Goal: Transaction & Acquisition: Subscribe to service/newsletter

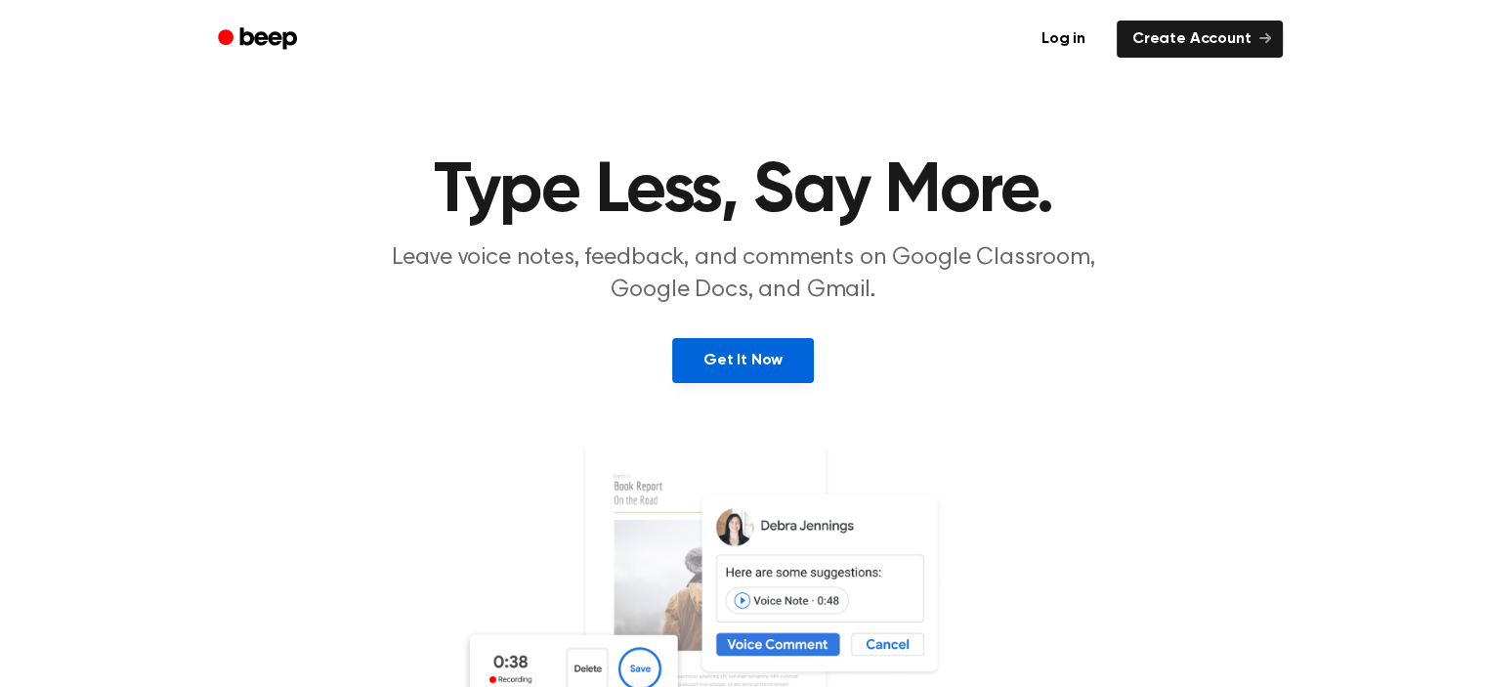
click at [739, 367] on link "Get It Now" at bounding box center [743, 360] width 142 height 45
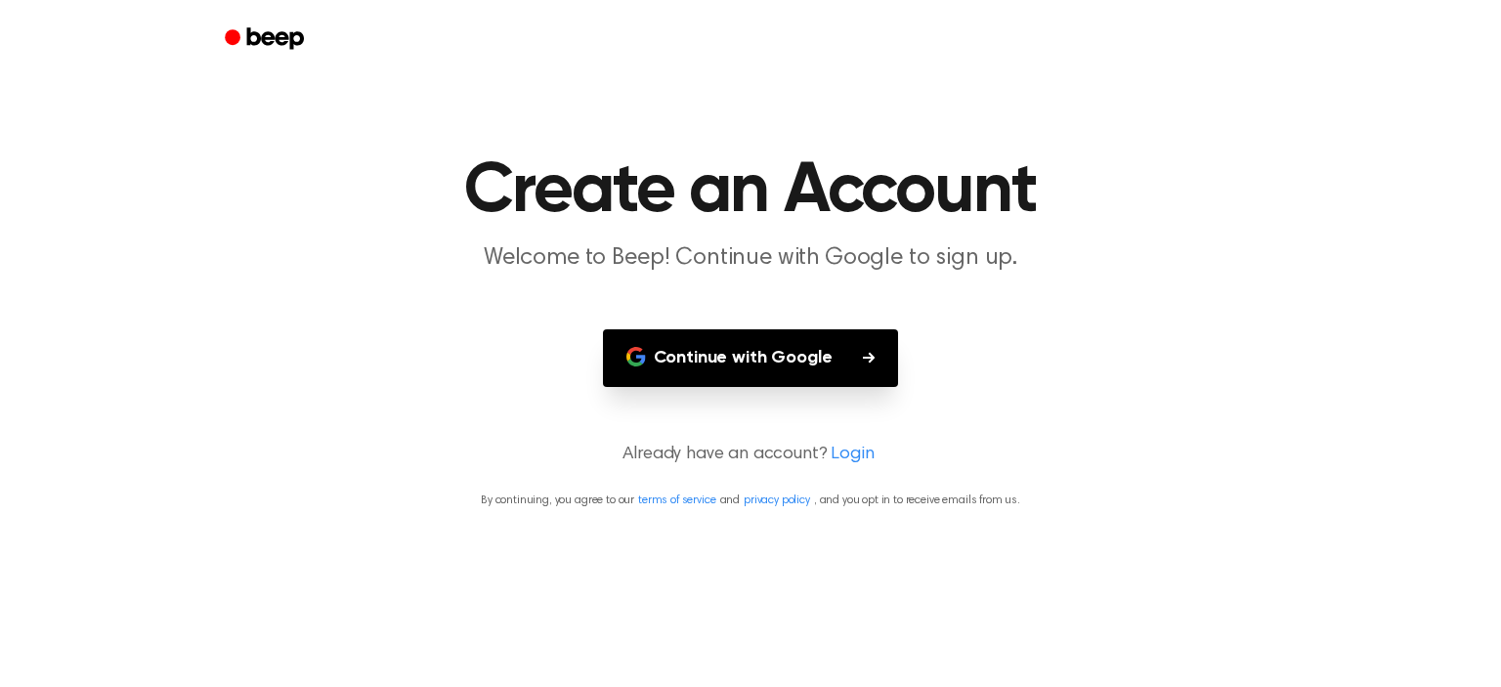
click at [770, 367] on button "Continue with Google" at bounding box center [751, 358] width 296 height 58
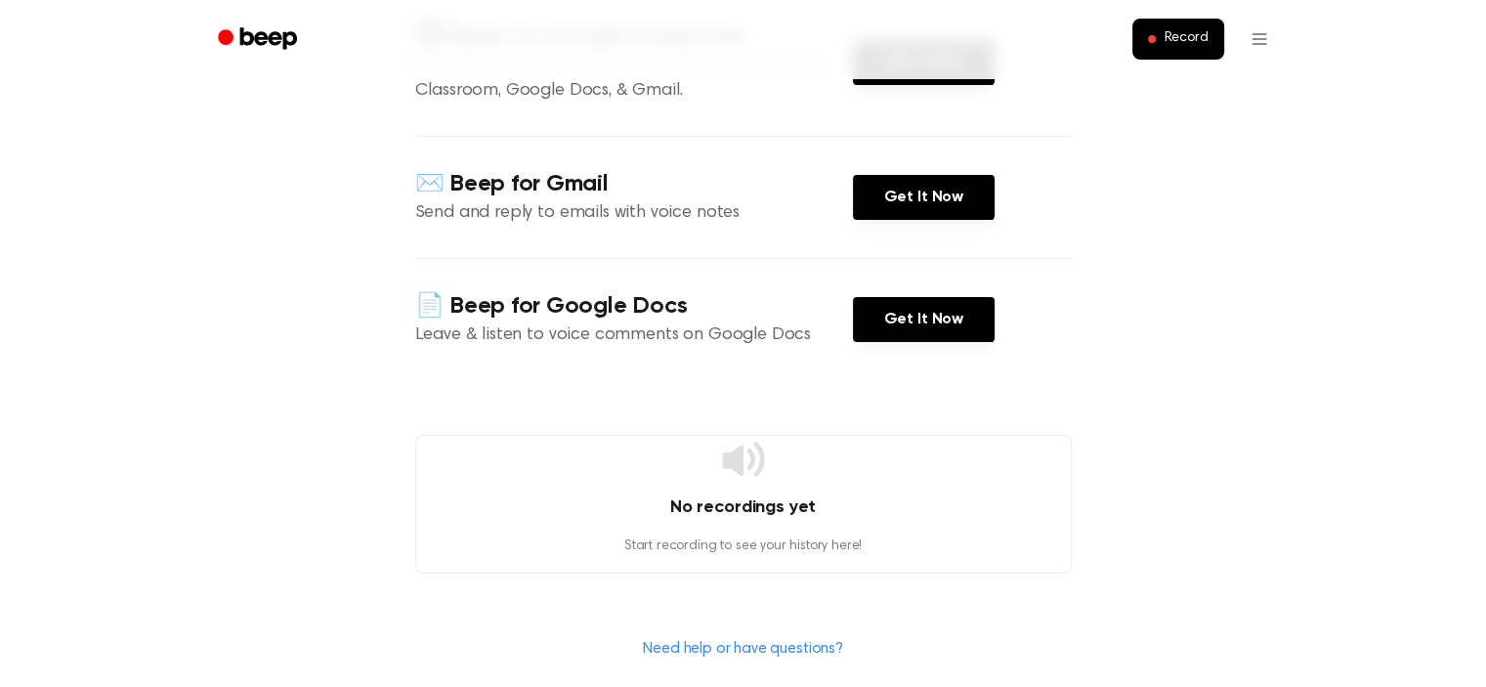
scroll to position [293, 0]
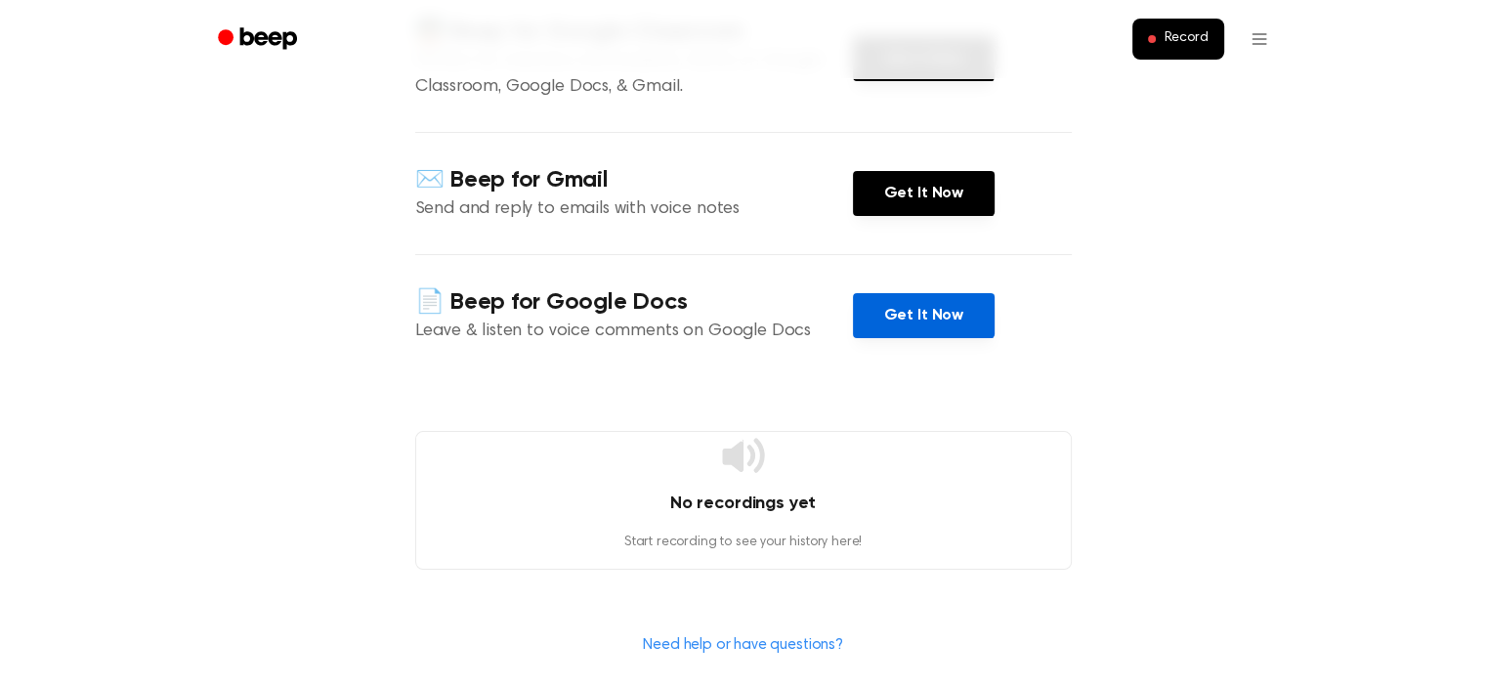
click at [876, 315] on link "Get It Now" at bounding box center [924, 315] width 142 height 45
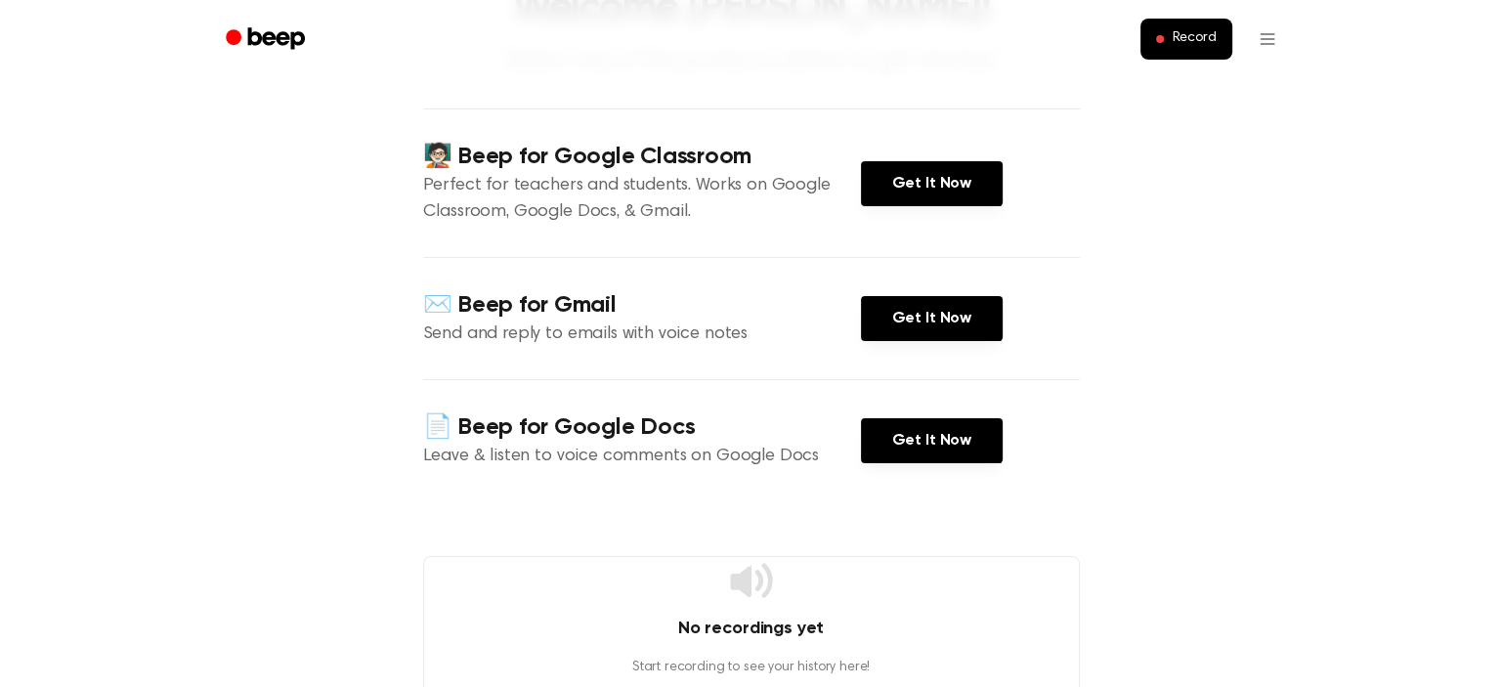
scroll to position [391, 0]
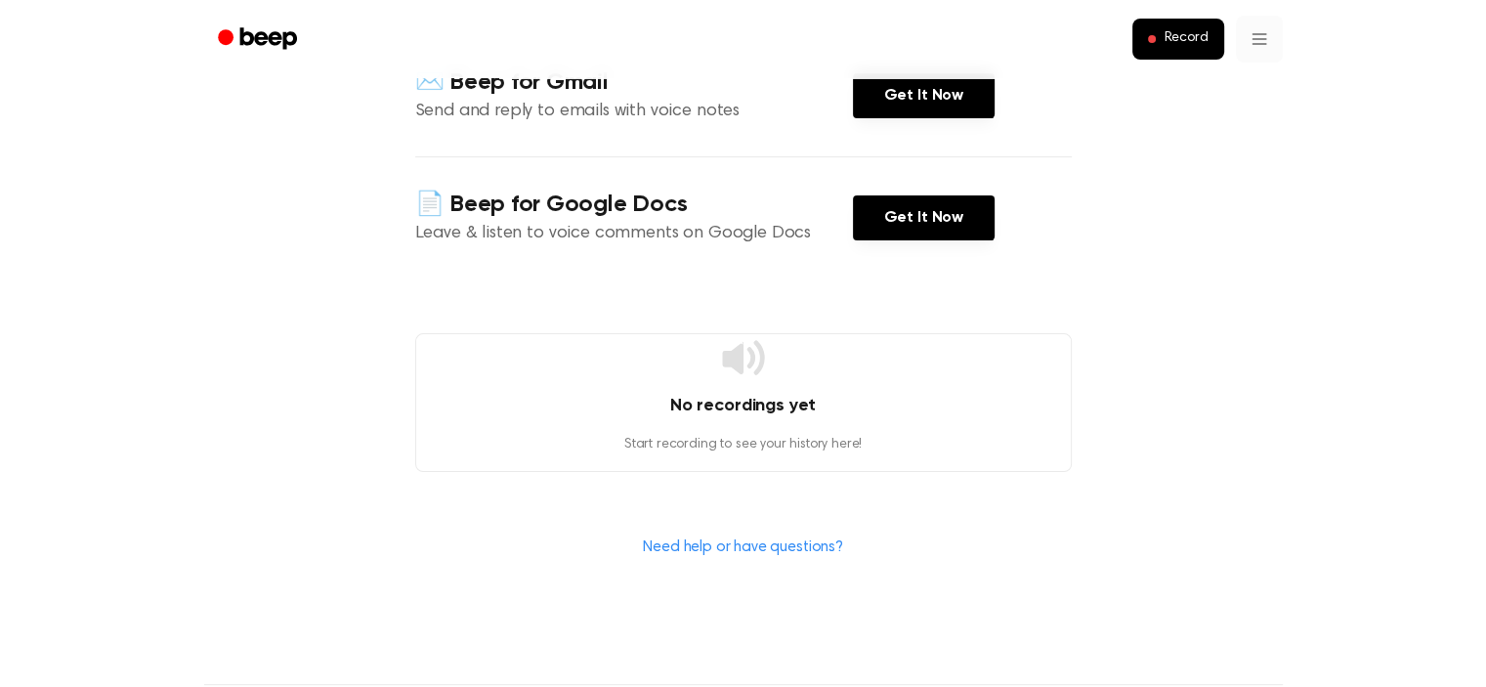
click at [1257, 38] on html "Record Welcome [PERSON_NAME]! Select any of the products below to get started. …" at bounding box center [743, 332] width 1486 height 1446
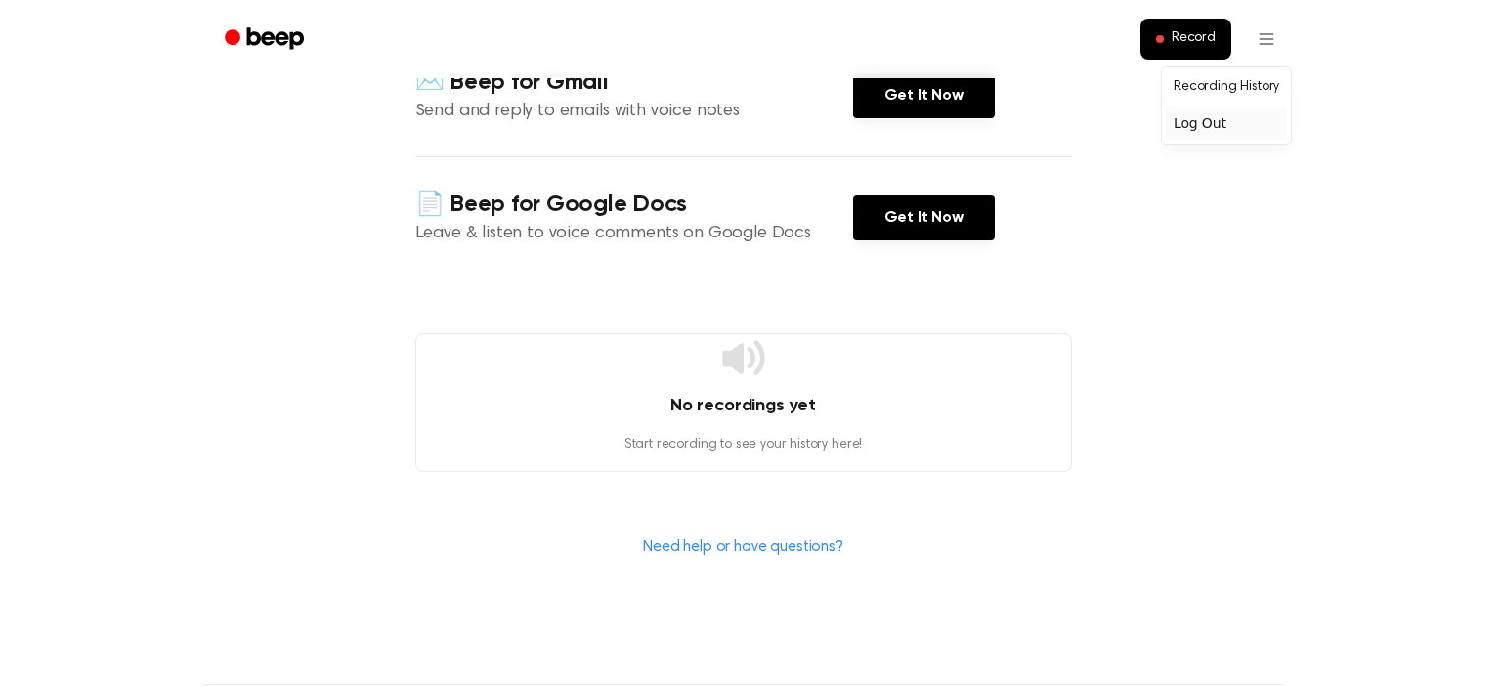
click at [1223, 124] on div "Log Out" at bounding box center [1225, 123] width 121 height 32
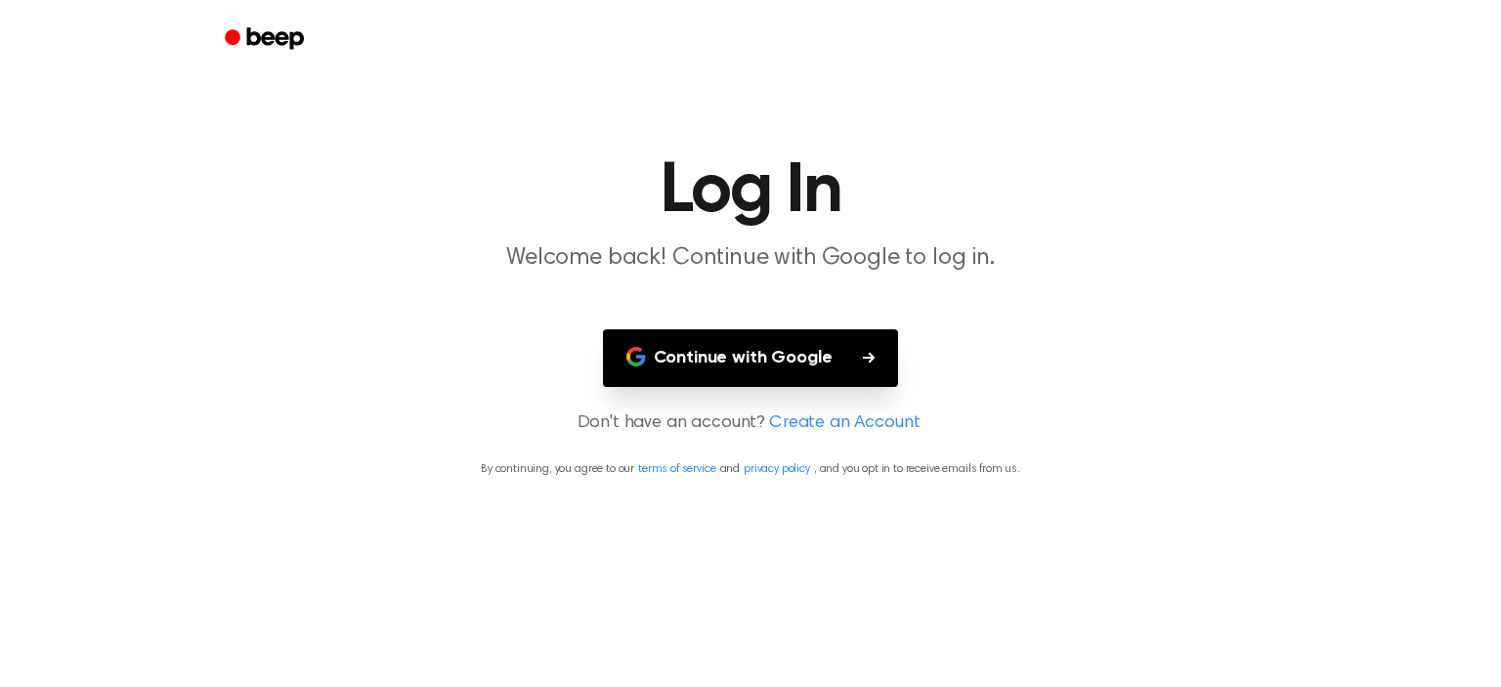
click at [762, 354] on button "Continue with Google" at bounding box center [751, 358] width 296 height 58
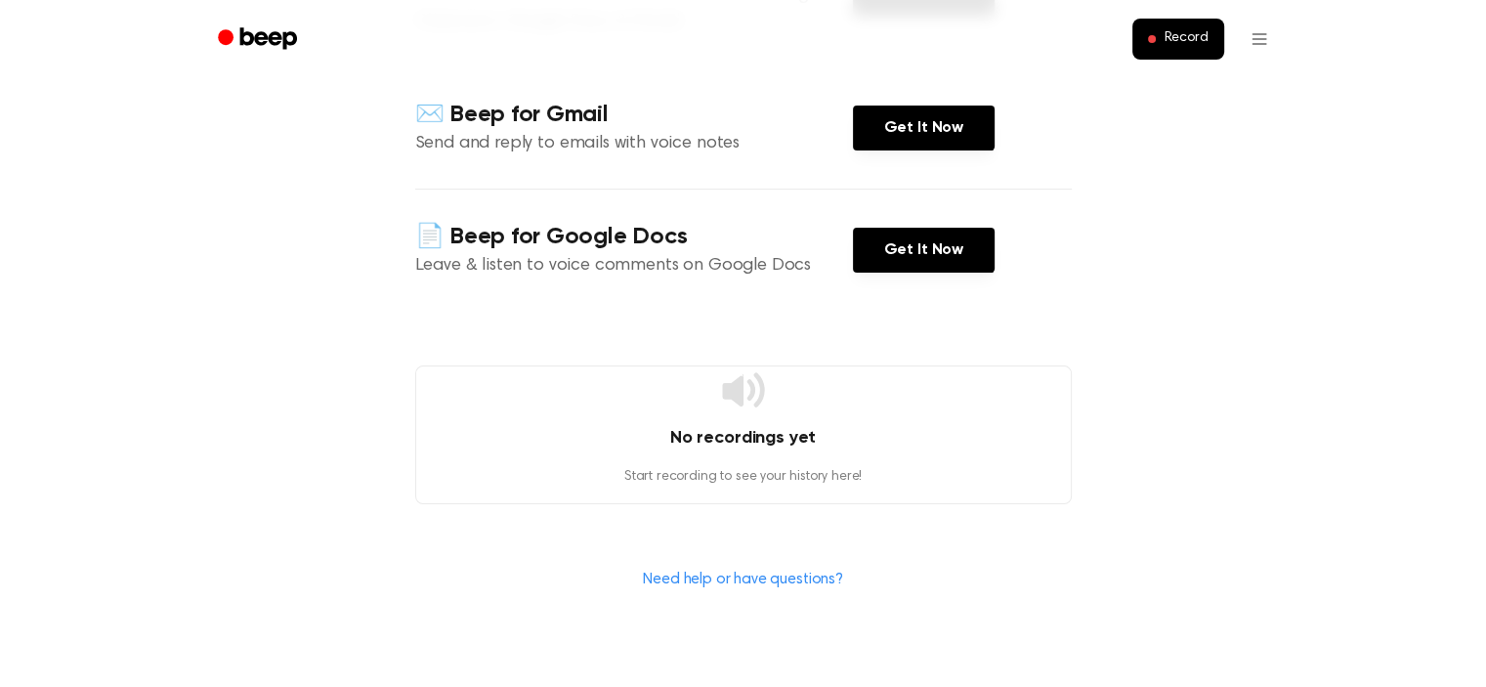
scroll to position [391, 0]
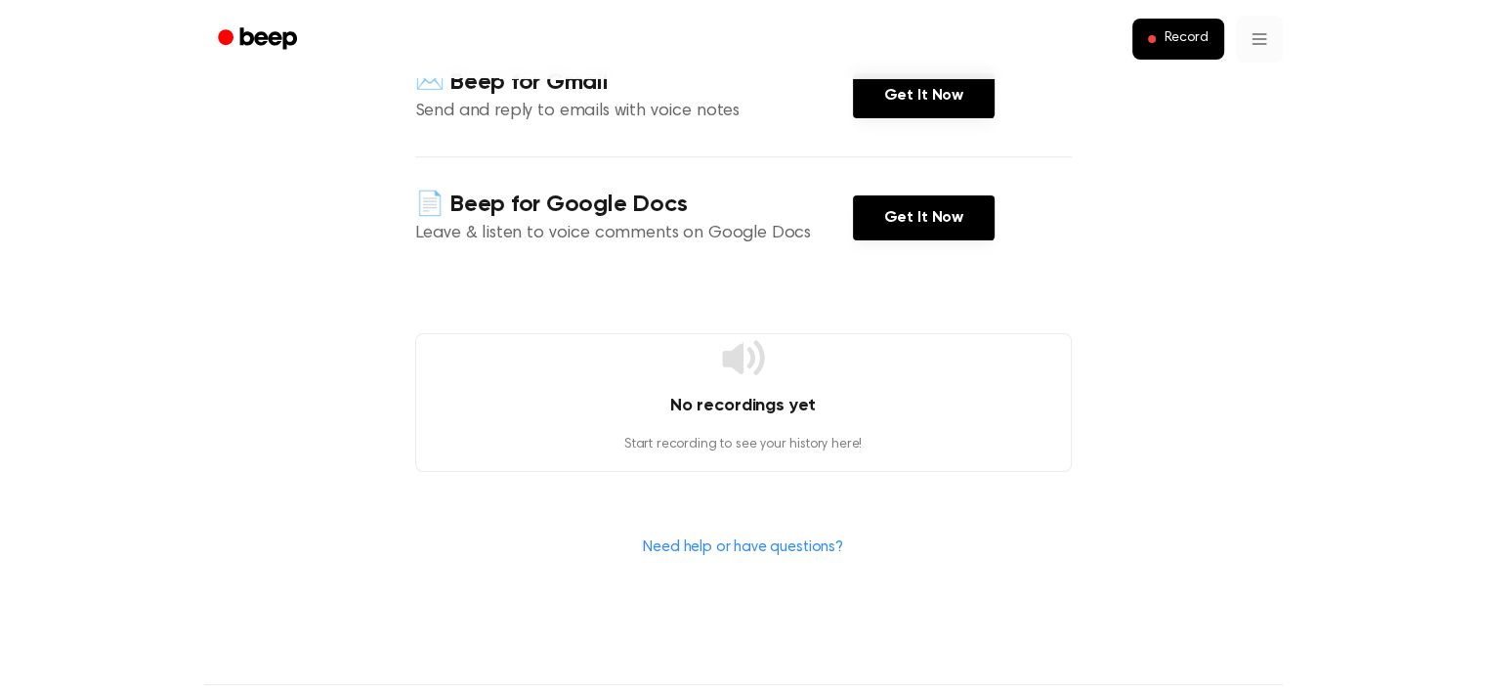
click at [1270, 34] on html "Record Welcome [PERSON_NAME]! Select any of the products below to get started. …" at bounding box center [743, 332] width 1486 height 1446
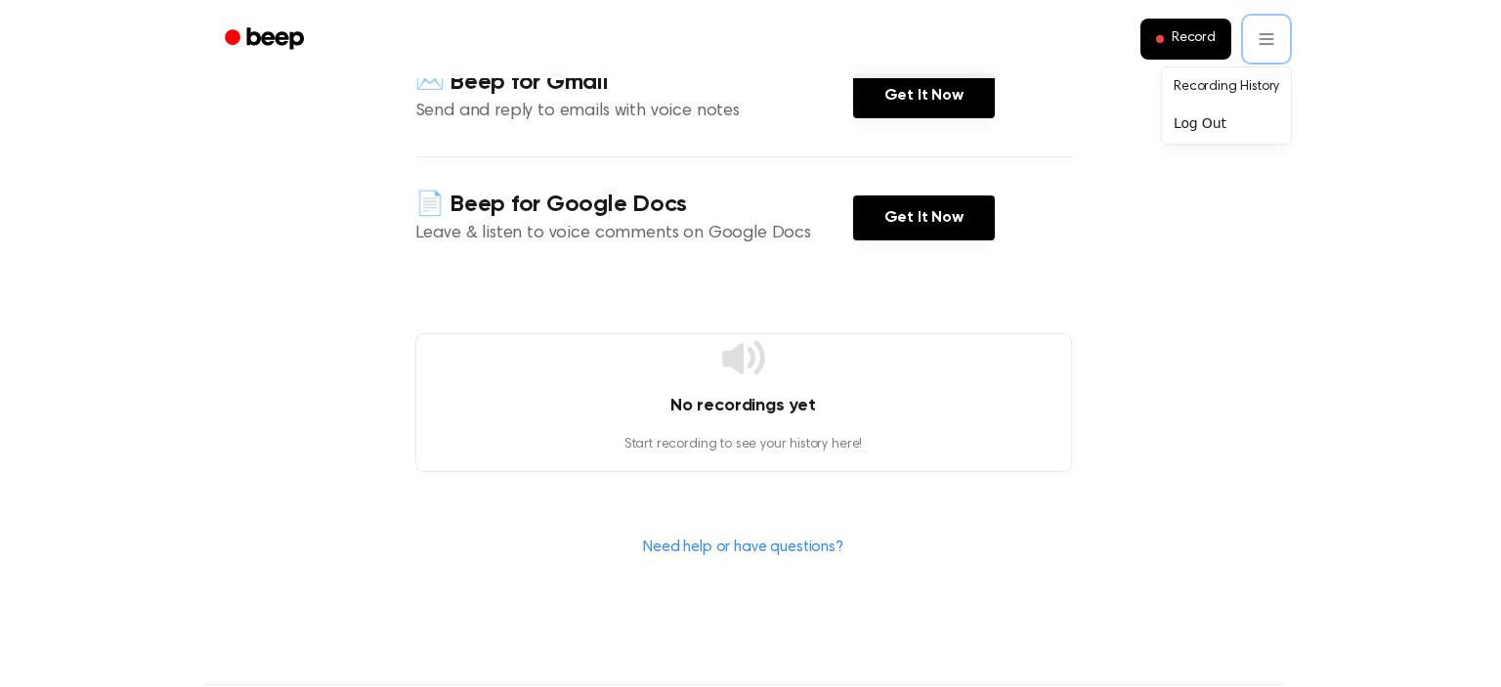
click at [817, 542] on html "Record Welcome [PERSON_NAME]! Select any of the products below to get started. …" at bounding box center [750, 332] width 1501 height 1446
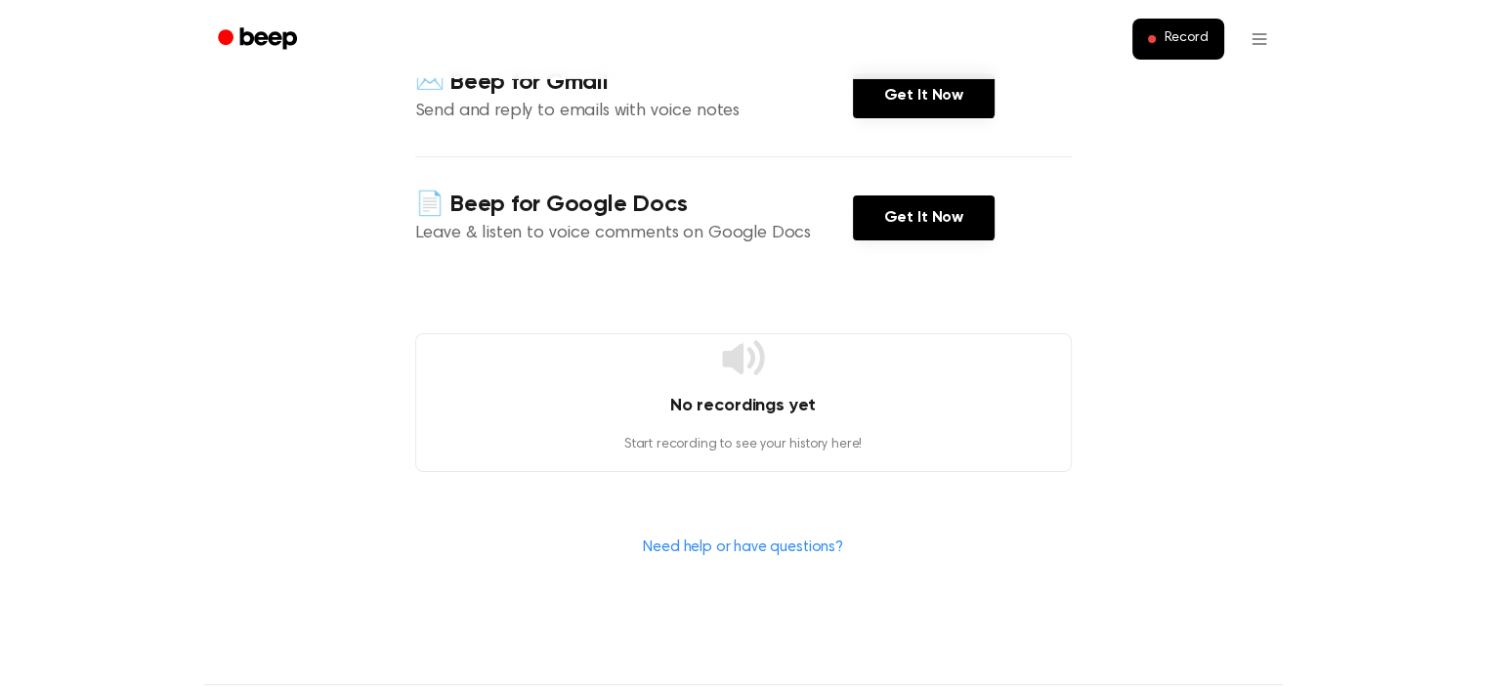
click at [817, 542] on link "Need help or have questions?" at bounding box center [743, 547] width 200 height 16
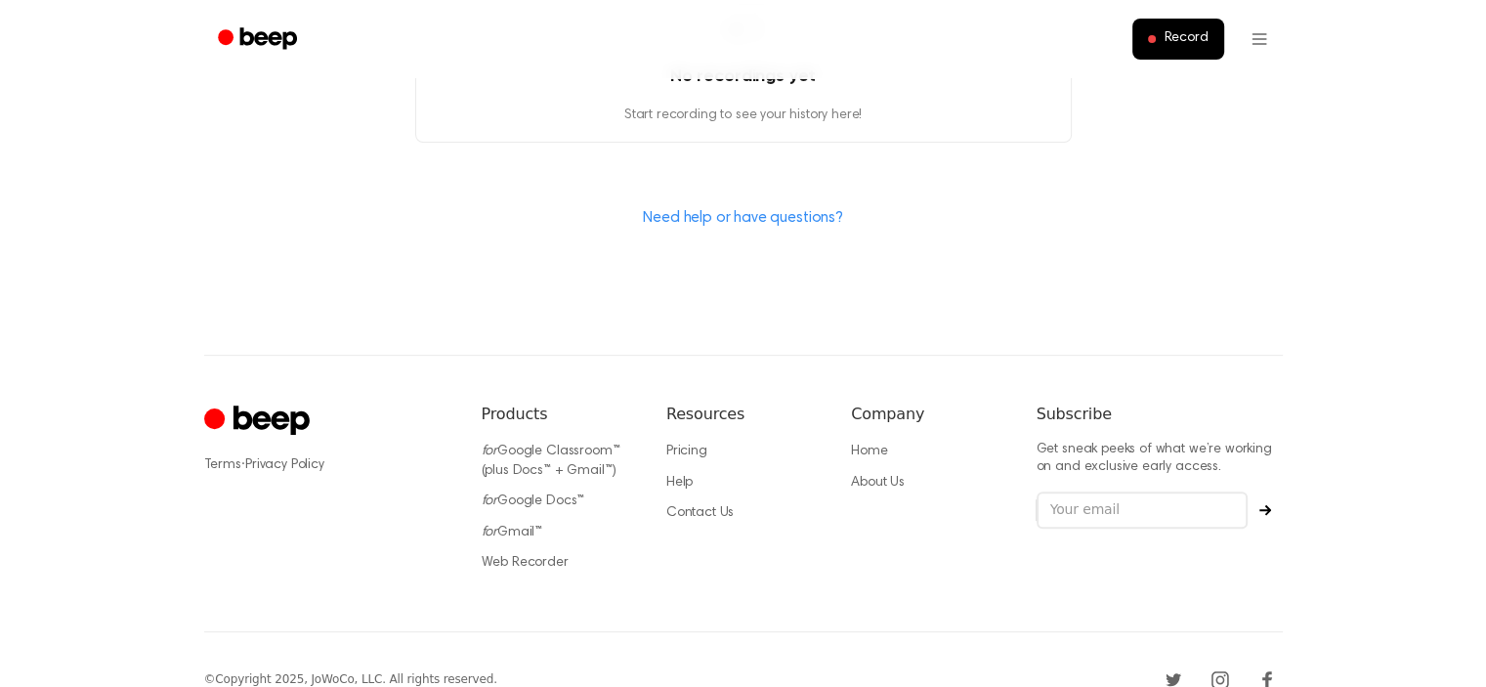
scroll to position [750, 0]
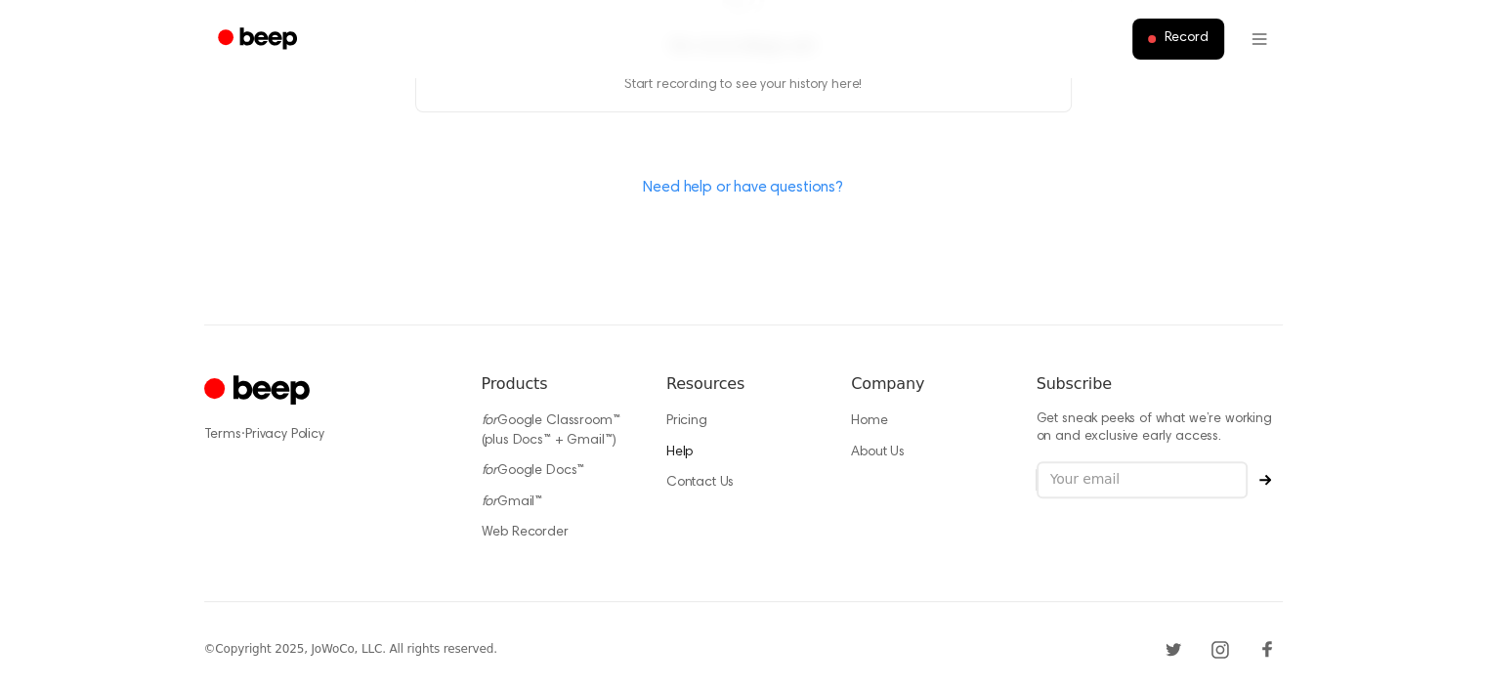
click at [683, 454] on link "Help" at bounding box center [679, 452] width 26 height 14
